Goal: Task Accomplishment & Management: Complete application form

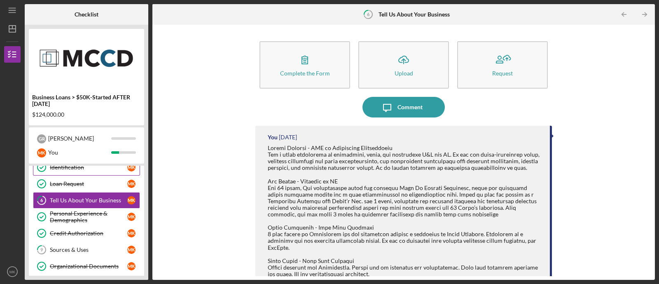
scroll to position [43, 0]
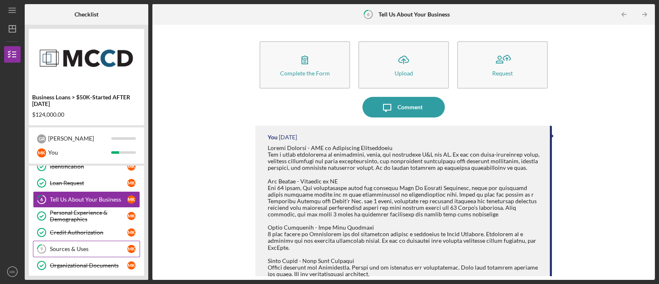
click at [73, 244] on link "9 Sources & Uses M K" at bounding box center [86, 249] width 107 height 16
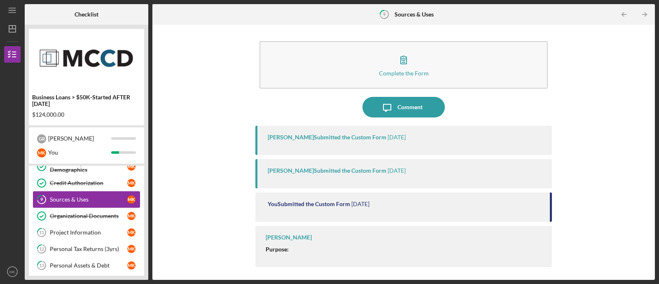
scroll to position [96, 0]
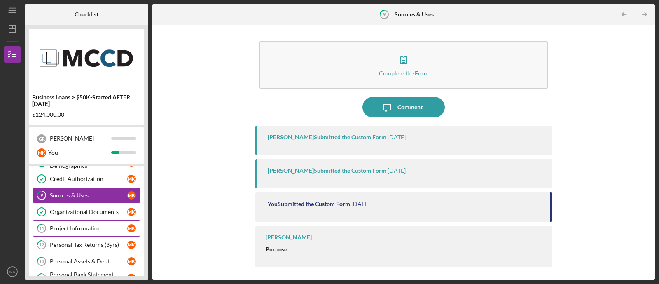
click at [88, 225] on div "Project Information" at bounding box center [88, 228] width 77 height 7
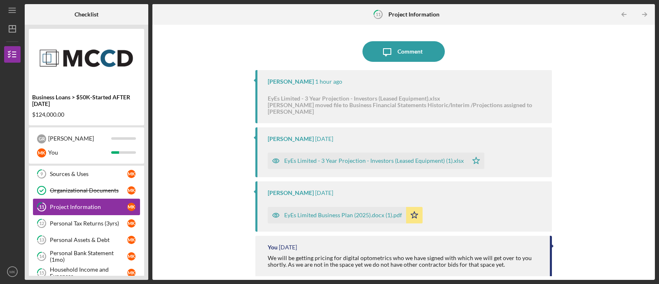
scroll to position [118, 0]
click at [72, 220] on div "Personal Tax Returns (3yrs)" at bounding box center [88, 223] width 77 height 7
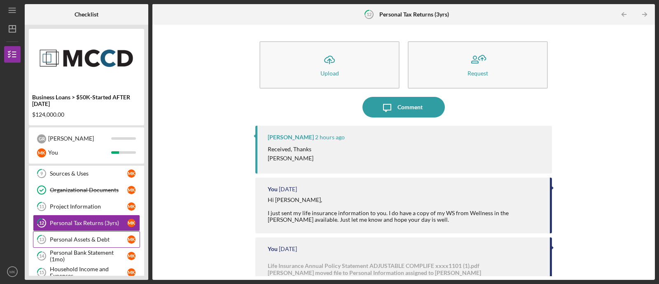
click at [82, 236] on div "Personal Assets & Debt" at bounding box center [88, 239] width 77 height 7
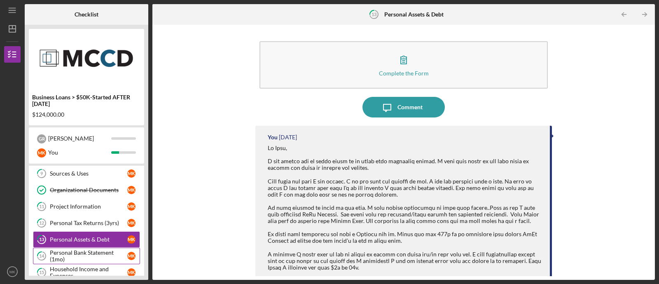
click at [74, 251] on div "Personal Bank Statement (1mo)" at bounding box center [88, 255] width 77 height 13
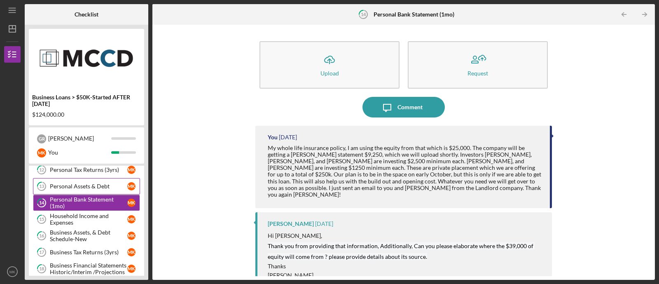
scroll to position [172, 0]
click at [88, 222] on div "Household Income and Expenses" at bounding box center [88, 218] width 77 height 13
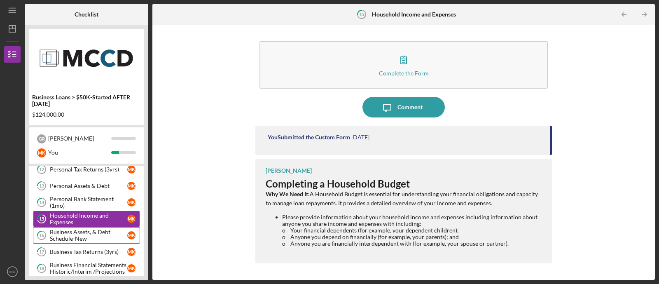
click at [84, 232] on div "Business Assets, & Debt Schedule-New" at bounding box center [88, 235] width 77 height 13
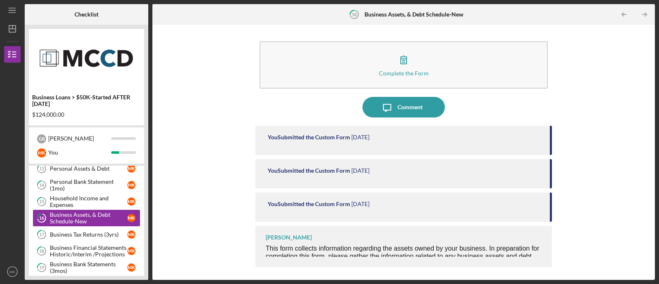
scroll to position [190, 0]
click at [77, 232] on div "Business Tax Returns (3yrs)" at bounding box center [88, 233] width 77 height 7
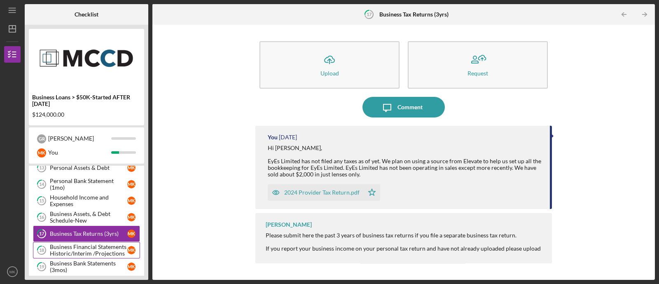
click at [81, 244] on div "Business Financial Statements Historic/Interim /Projections" at bounding box center [88, 250] width 77 height 13
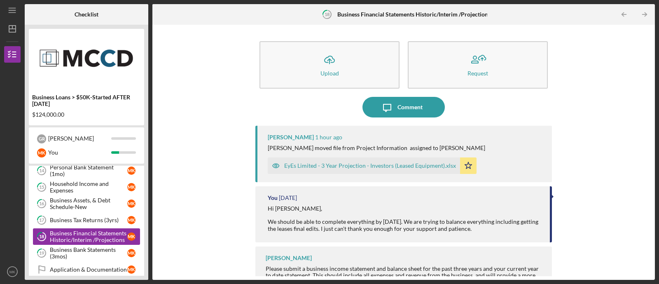
scroll to position [204, 0]
click at [87, 246] on div "Business Bank Statements (3mos)" at bounding box center [88, 252] width 77 height 13
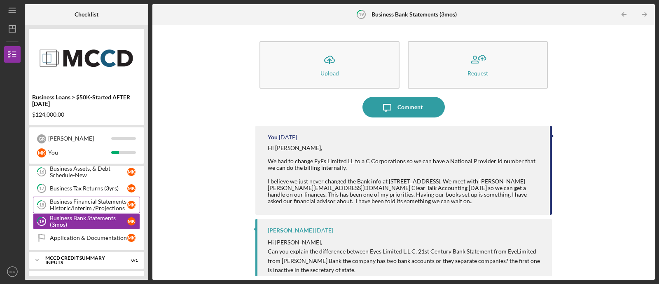
scroll to position [239, 0]
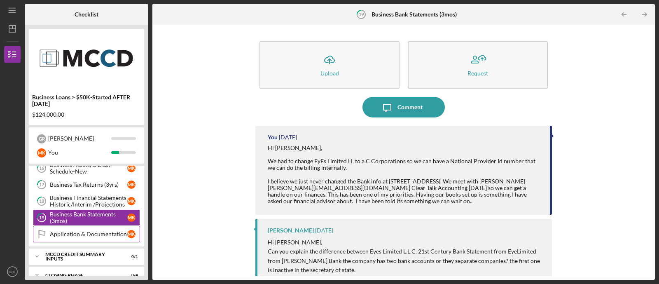
click at [83, 231] on div "Application & Documentation" at bounding box center [88, 234] width 77 height 7
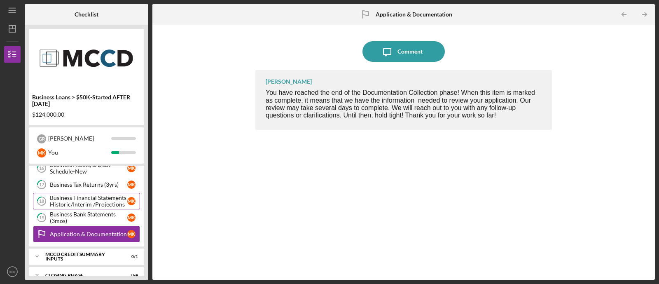
scroll to position [267, 0]
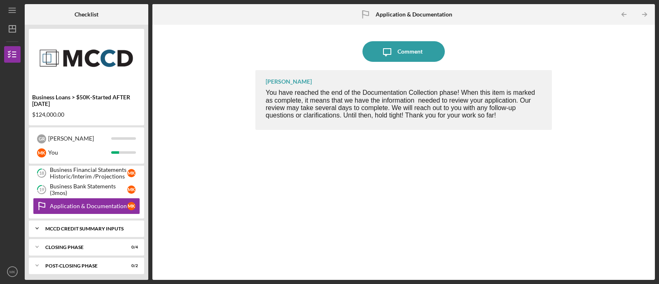
click at [68, 226] on div "MCCD Credit Summary Inputs" at bounding box center [89, 228] width 89 height 5
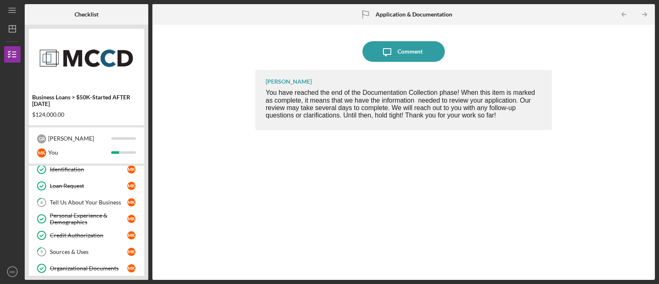
scroll to position [39, 0]
click at [77, 246] on link "9 Sources & Uses M K" at bounding box center [86, 252] width 107 height 16
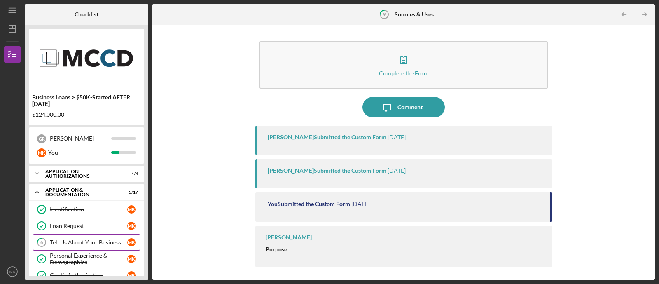
click at [75, 246] on link "6 Tell Us About Your Business M K" at bounding box center [86, 242] width 107 height 16
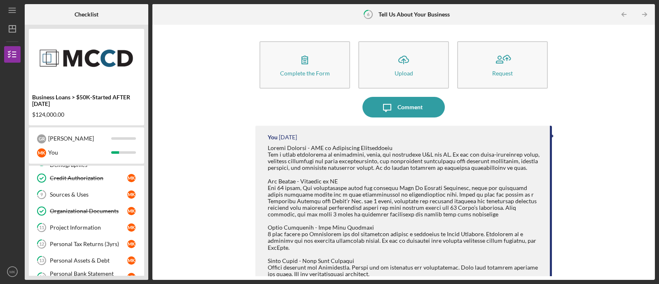
scroll to position [103, 0]
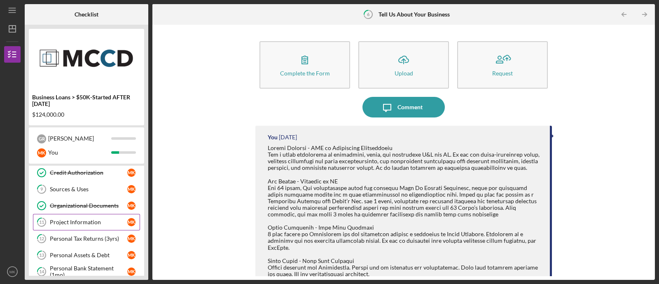
click at [80, 223] on div "Project Information" at bounding box center [88, 222] width 77 height 7
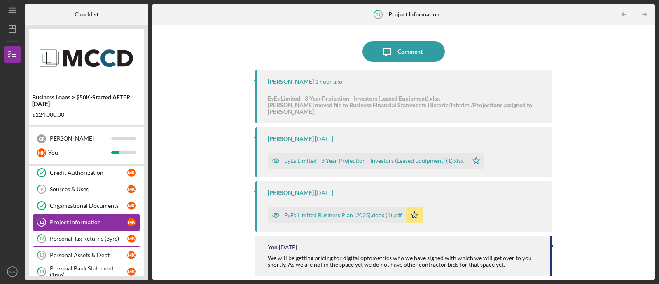
click at [79, 235] on div "Personal Tax Returns (3yrs)" at bounding box center [88, 238] width 77 height 7
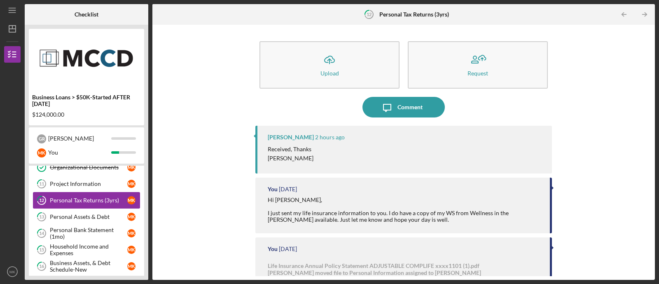
scroll to position [142, 0]
click at [83, 213] on div "Personal Assets & Debt" at bounding box center [88, 216] width 77 height 7
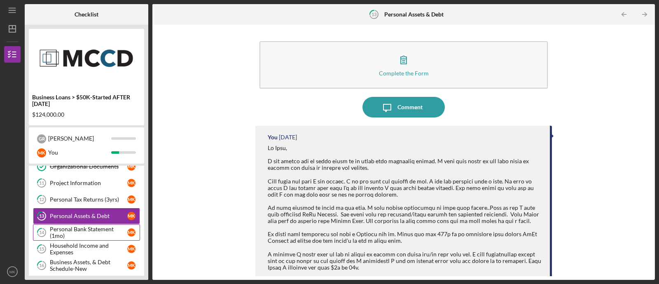
click at [79, 228] on div "Personal Bank Statement (1mo)" at bounding box center [88, 232] width 77 height 13
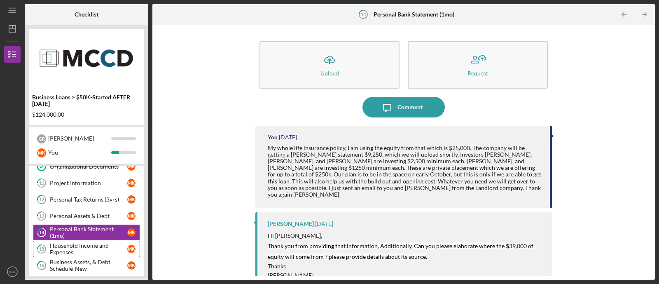
click at [78, 242] on div "Household Income and Expenses" at bounding box center [88, 248] width 77 height 13
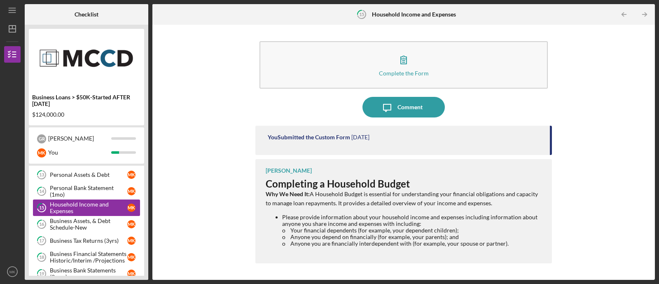
scroll to position [187, 0]
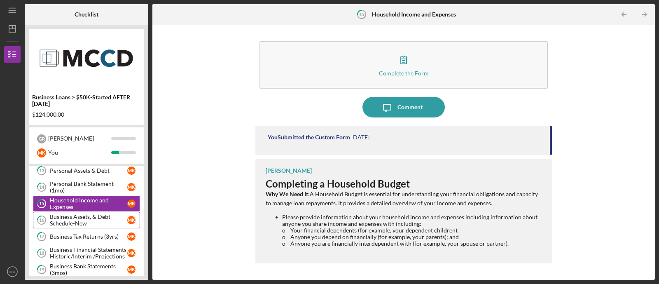
click at [83, 213] on div "Business Assets, & Debt Schedule-New" at bounding box center [88, 219] width 77 height 13
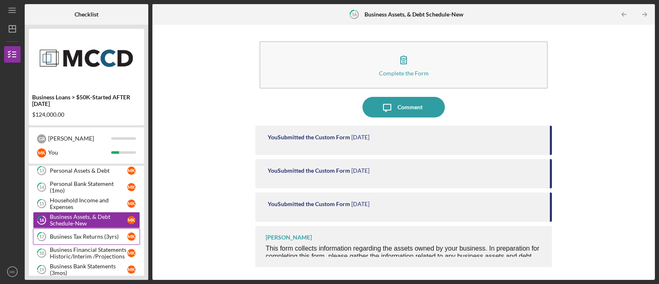
click at [82, 236] on div "Business Tax Returns (3yrs)" at bounding box center [88, 236] width 77 height 7
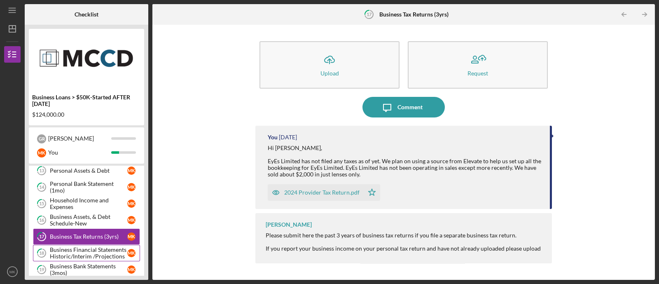
click at [84, 245] on link "18 Business Financial Statements Historic/Interim /Projections M K" at bounding box center [86, 253] width 107 height 16
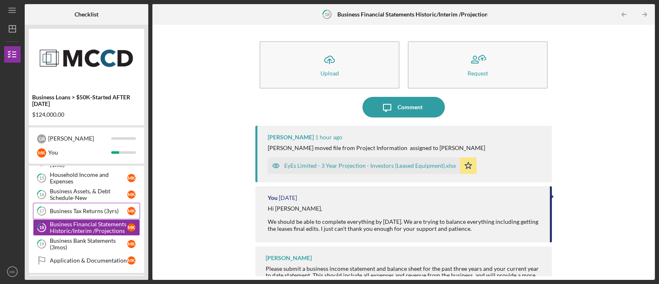
scroll to position [228, 0]
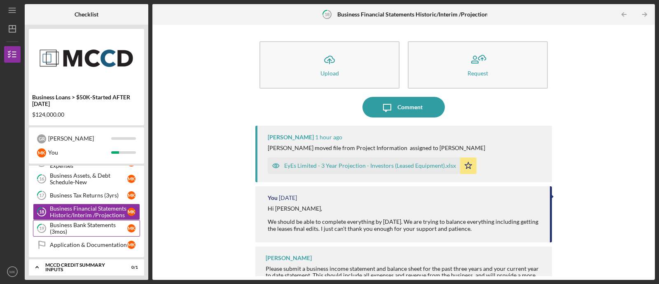
click at [78, 224] on div "Business Bank Statements (3mos)" at bounding box center [88, 228] width 77 height 13
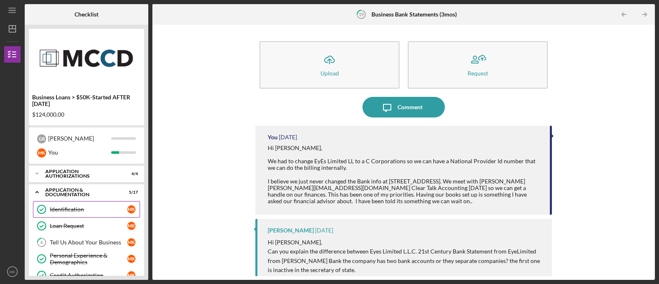
click at [73, 211] on div "Identification" at bounding box center [88, 209] width 77 height 7
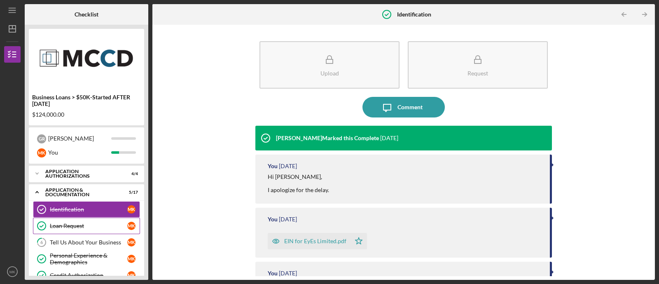
click at [73, 220] on link "Loan Request Loan Request M K" at bounding box center [86, 226] width 107 height 16
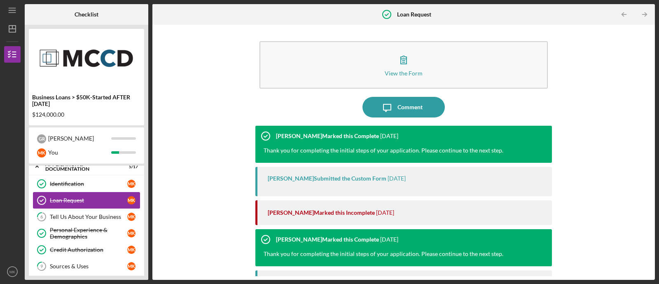
scroll to position [27, 0]
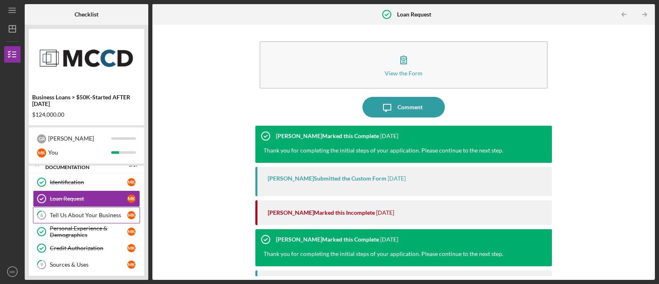
click at [77, 214] on div "Tell Us About Your Business" at bounding box center [88, 215] width 77 height 7
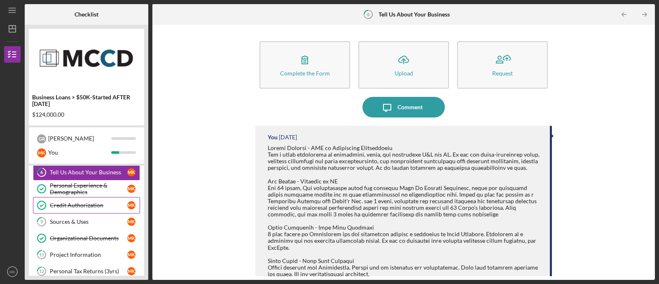
scroll to position [72, 0]
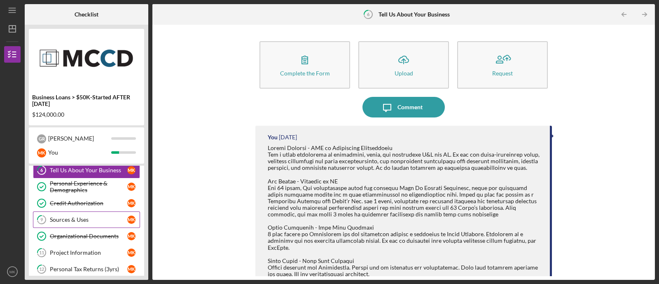
click at [77, 219] on div "Sources & Uses" at bounding box center [88, 219] width 77 height 7
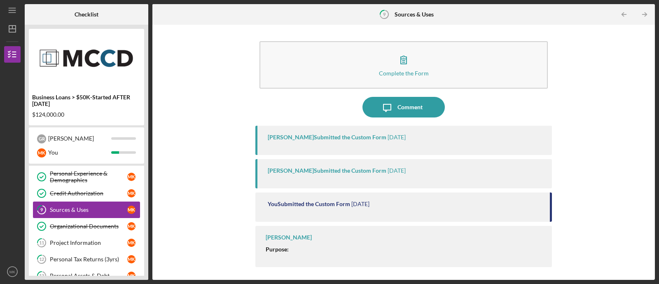
scroll to position [83, 0]
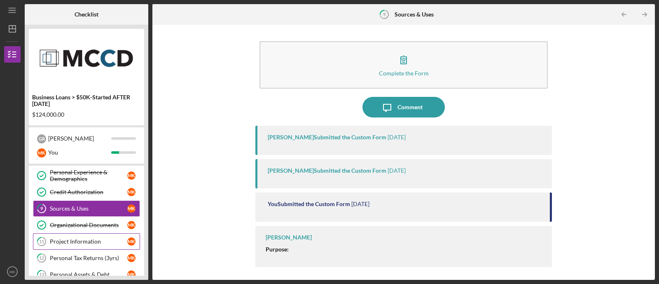
click at [79, 236] on link "11 Project Information M K" at bounding box center [86, 241] width 107 height 16
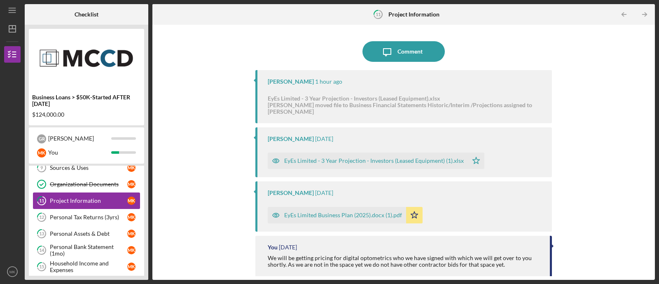
scroll to position [128, 0]
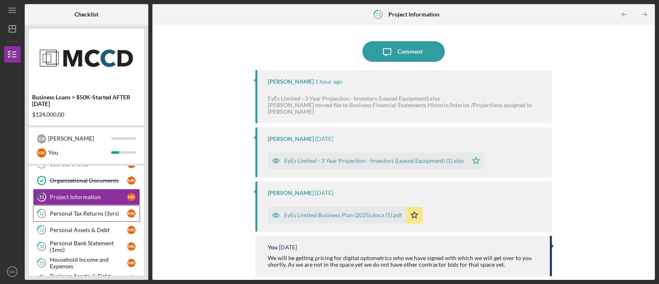
click at [85, 218] on link "12 Personal Tax Returns (3yrs) M K" at bounding box center [86, 213] width 107 height 16
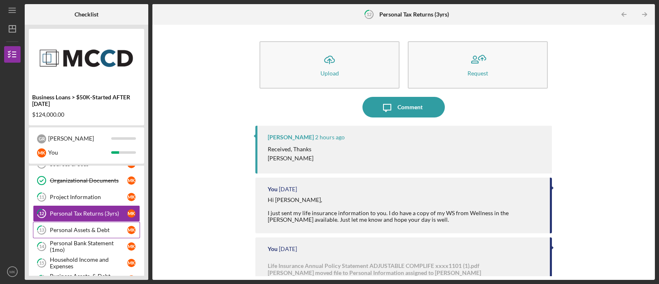
click at [84, 228] on div "Personal Assets & Debt" at bounding box center [88, 230] width 77 height 7
